Goal: Check status: Check status

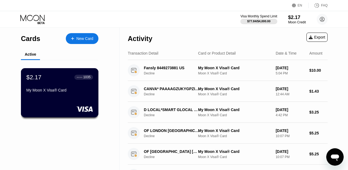
click at [70, 97] on div "$2.17 ● ● ● ● 1035 My Moon X Visa® Card" at bounding box center [60, 92] width 78 height 49
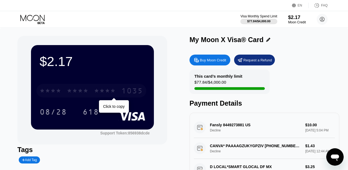
click at [94, 95] on div "* * * * * * * * * * * * 1035" at bounding box center [91, 91] width 110 height 14
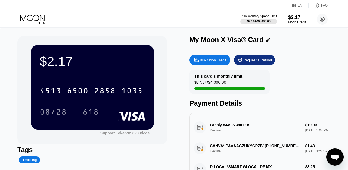
click at [91, 112] on div "618" at bounding box center [91, 112] width 16 height 9
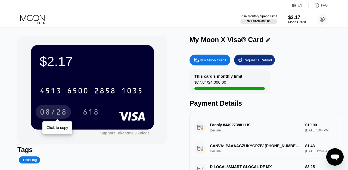
click at [61, 113] on div "08/28" at bounding box center [53, 112] width 27 height 9
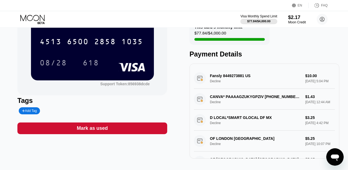
scroll to position [28, 0]
